Goal: Task Accomplishment & Management: Use online tool/utility

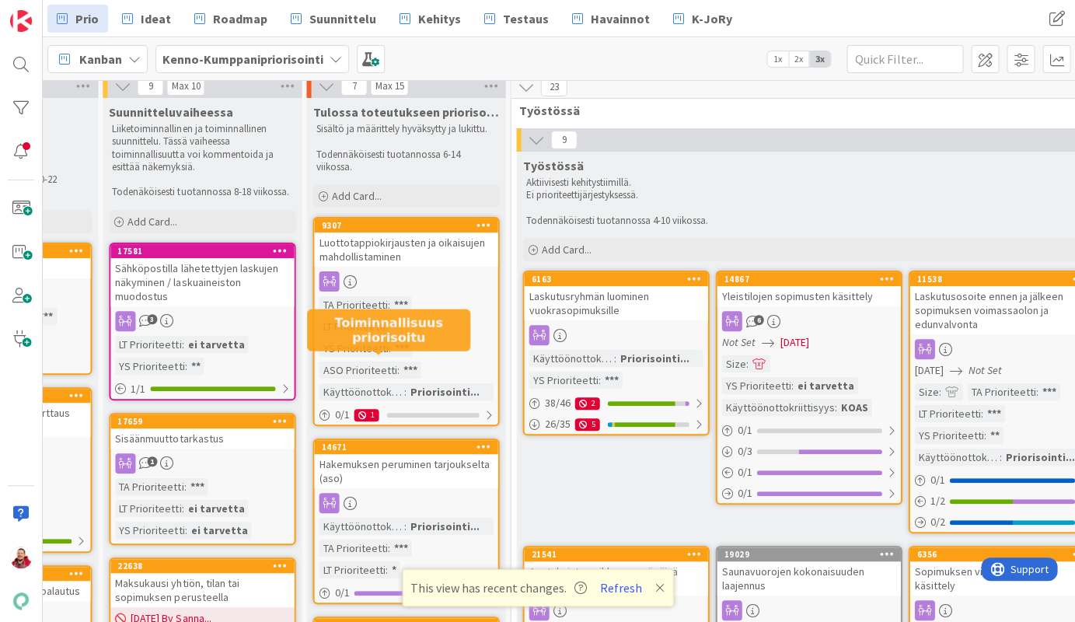
scroll to position [9, 803]
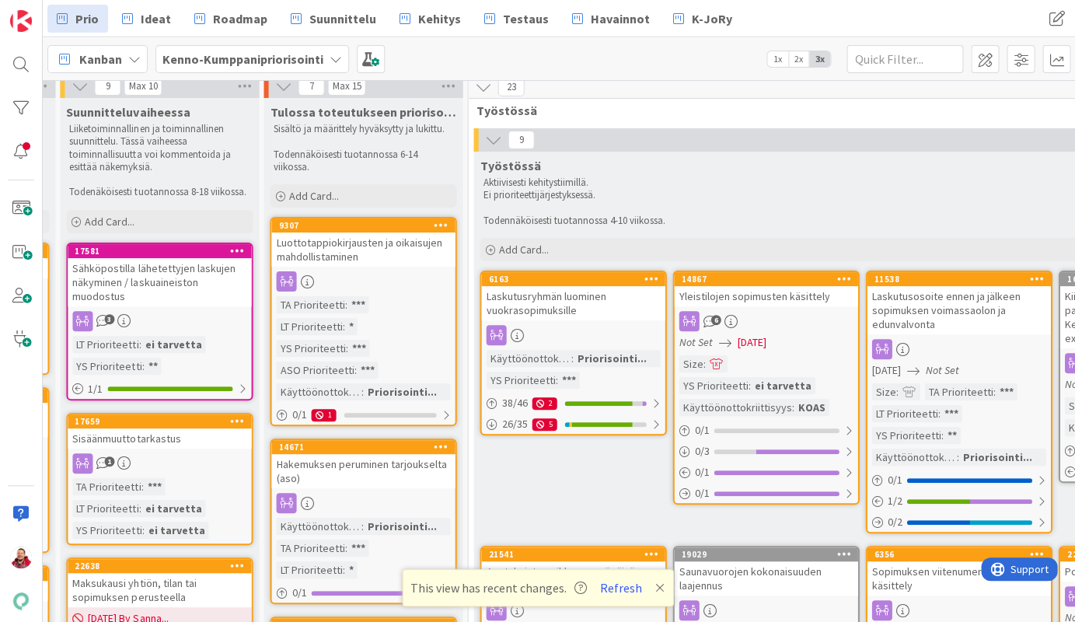
click at [363, 232] on div "Luottotappiokirjausten ja oikaisujen mahdollistaminen" at bounding box center [362, 249] width 183 height 34
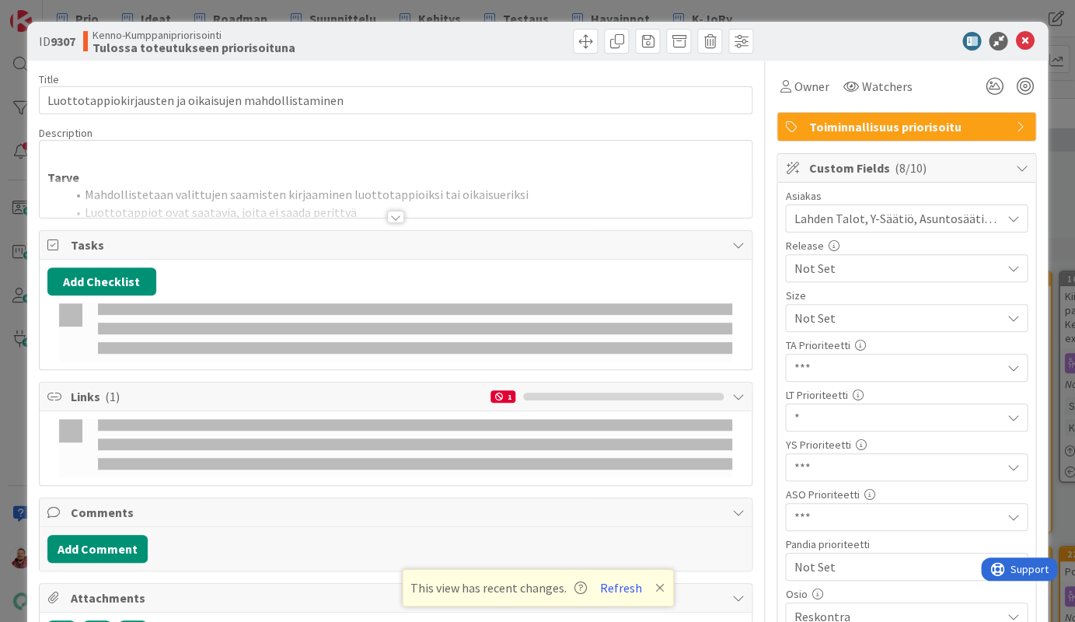
type textarea "x"
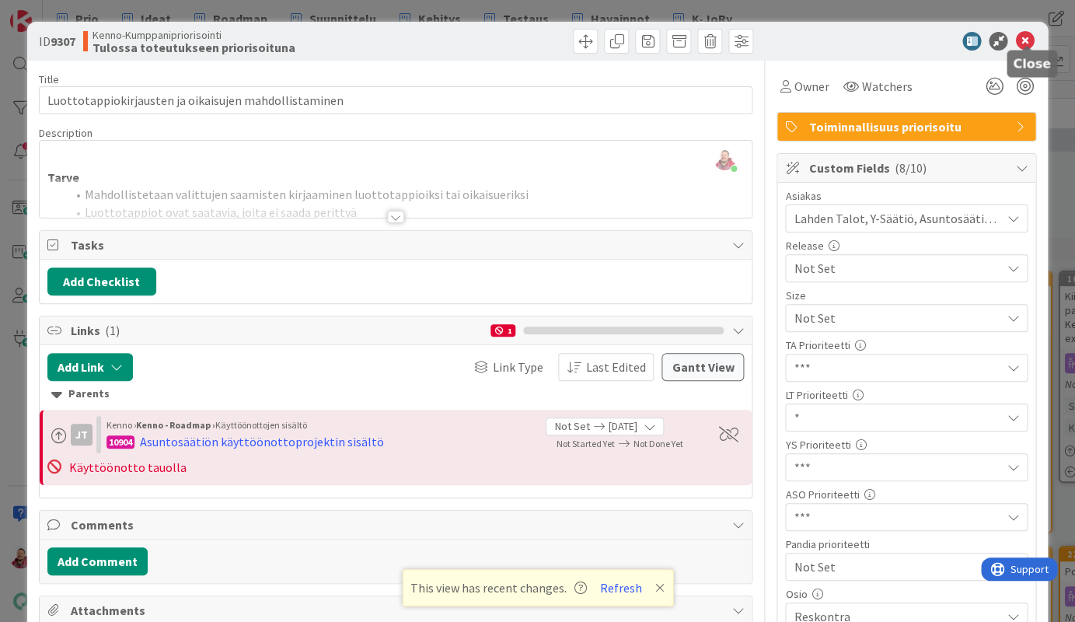
click at [1029, 36] on icon at bounding box center [1024, 41] width 19 height 19
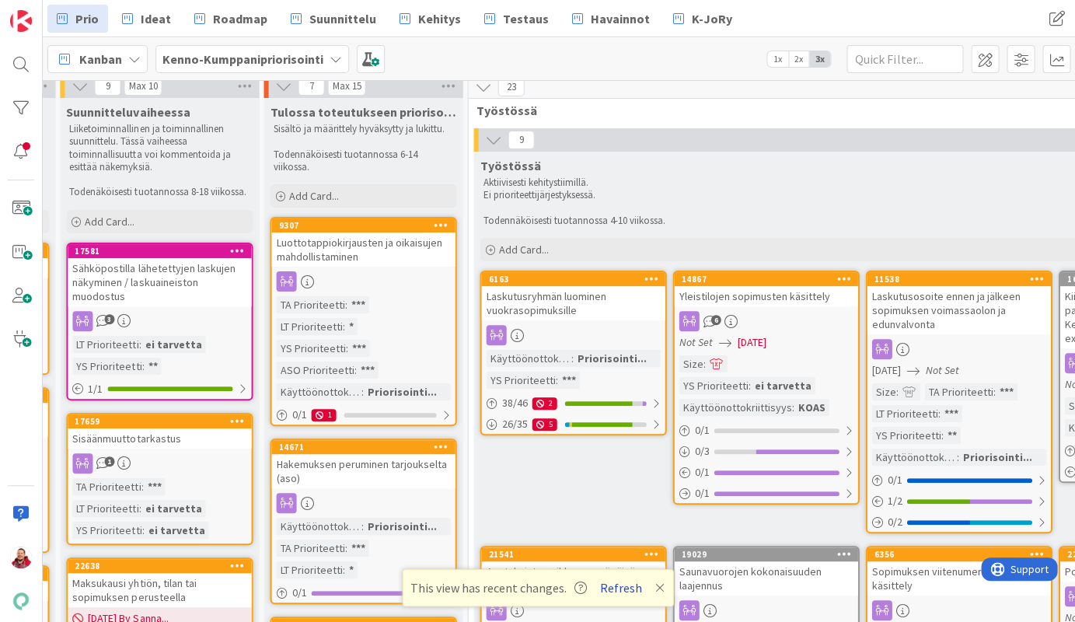
click at [602, 594] on button "Refresh" at bounding box center [620, 587] width 53 height 20
